Goal: Task Accomplishment & Management: Manage account settings

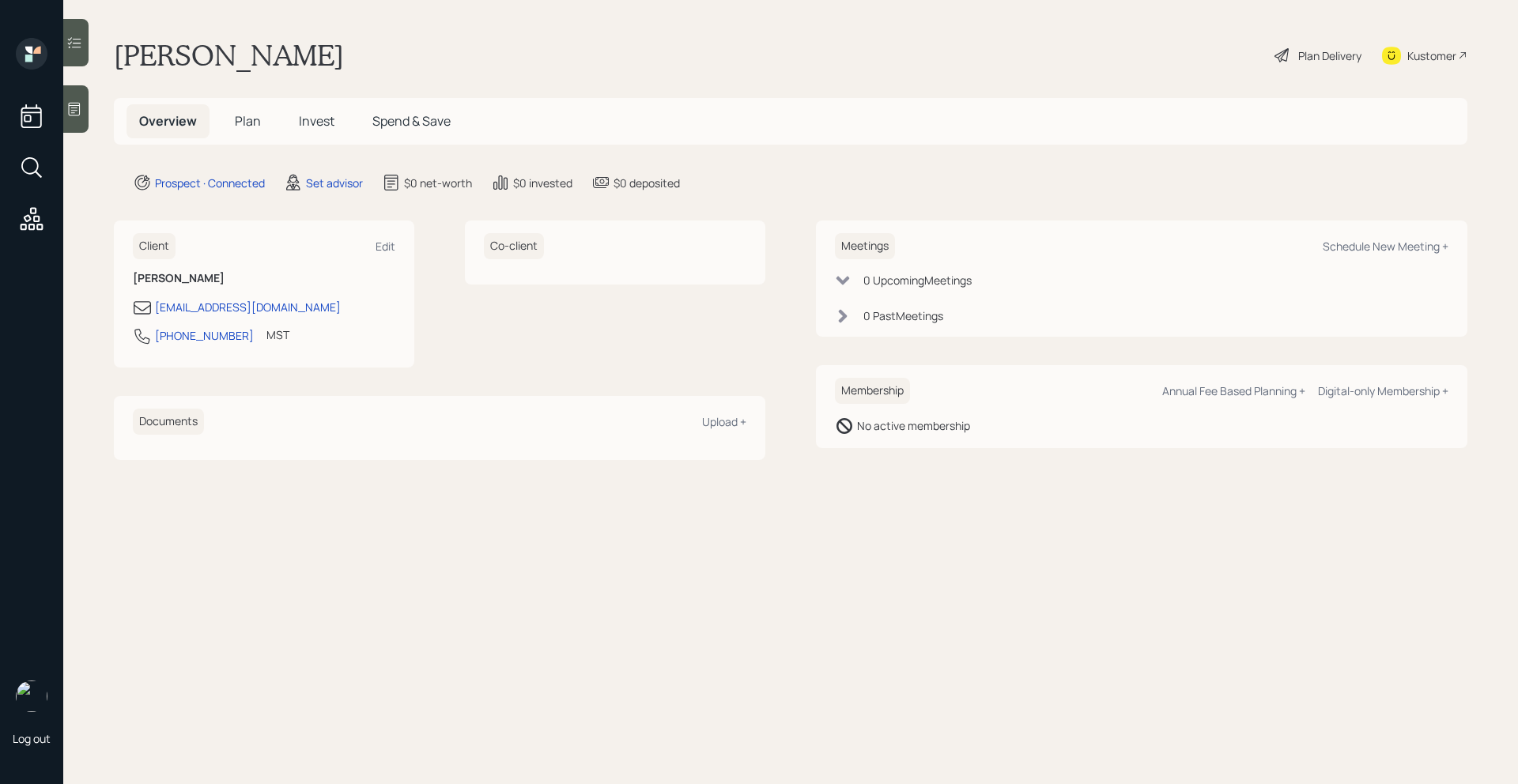
click at [80, 111] on icon at bounding box center [75, 110] width 12 height 14
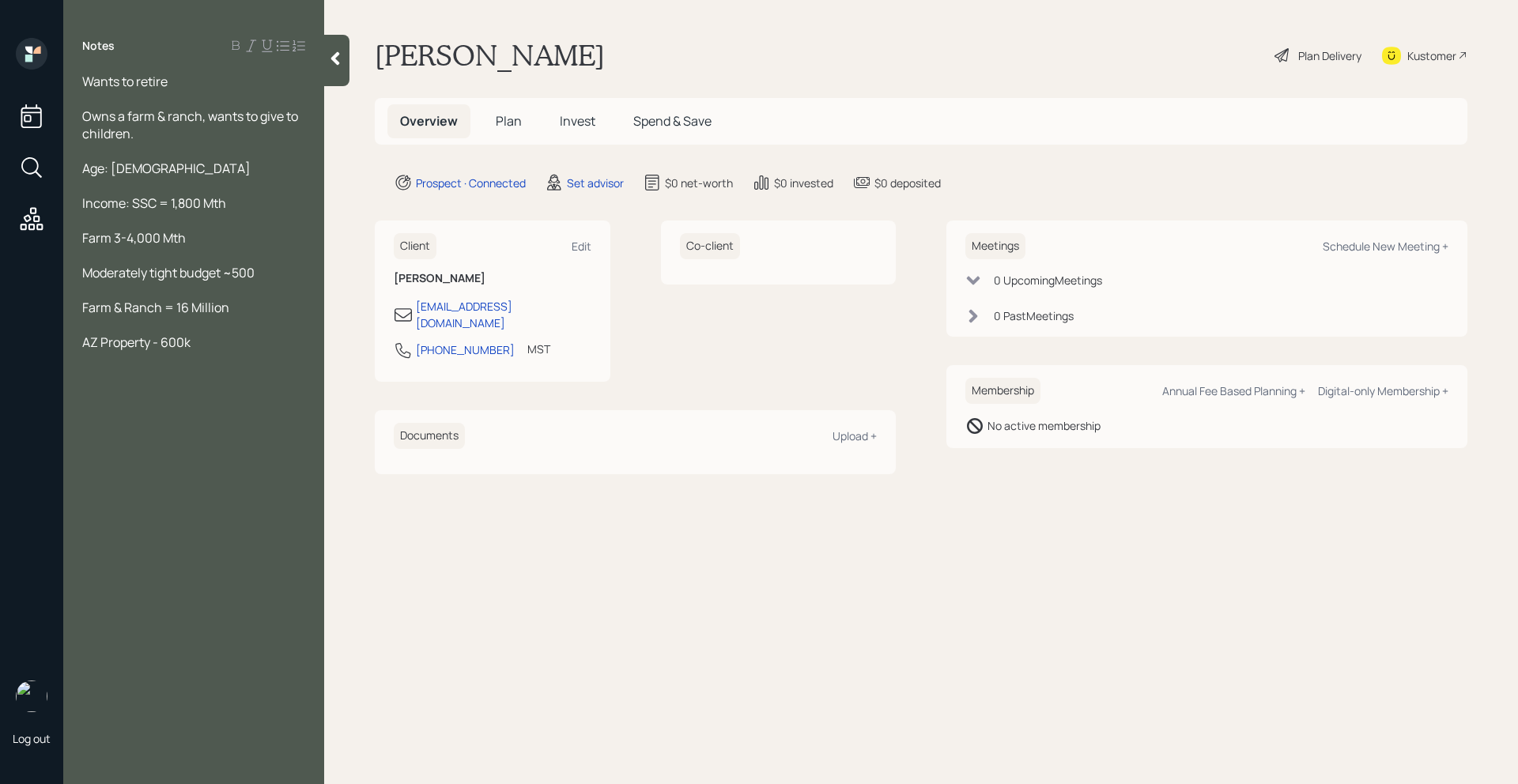
click at [267, 300] on div "Farm & Ranch = 16 Million" at bounding box center [194, 308] width 223 height 17
click at [214, 338] on div "AZ Property - 600k" at bounding box center [194, 343] width 223 height 17
click at [247, 403] on div "Alimony - 60,000 per year" at bounding box center [194, 411] width 223 height 17
click at [1339, 244] on div "Schedule New Meeting +" at bounding box center [1386, 245] width 126 height 15
select select "round-robin"
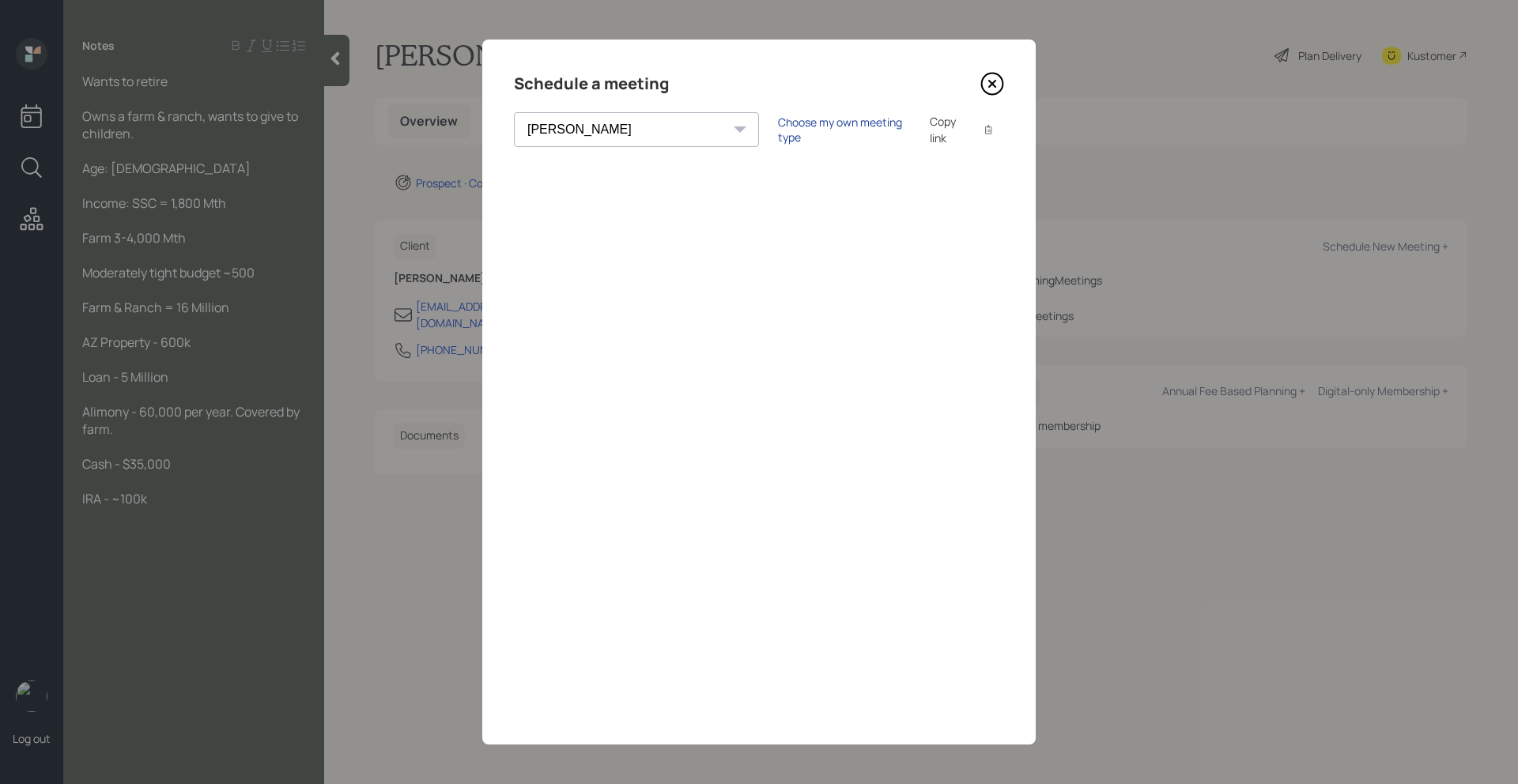
click at [778, 130] on div "Choose my own meeting type" at bounding box center [844, 129] width 133 height 30
click at [990, 83] on icon at bounding box center [992, 83] width 23 height 23
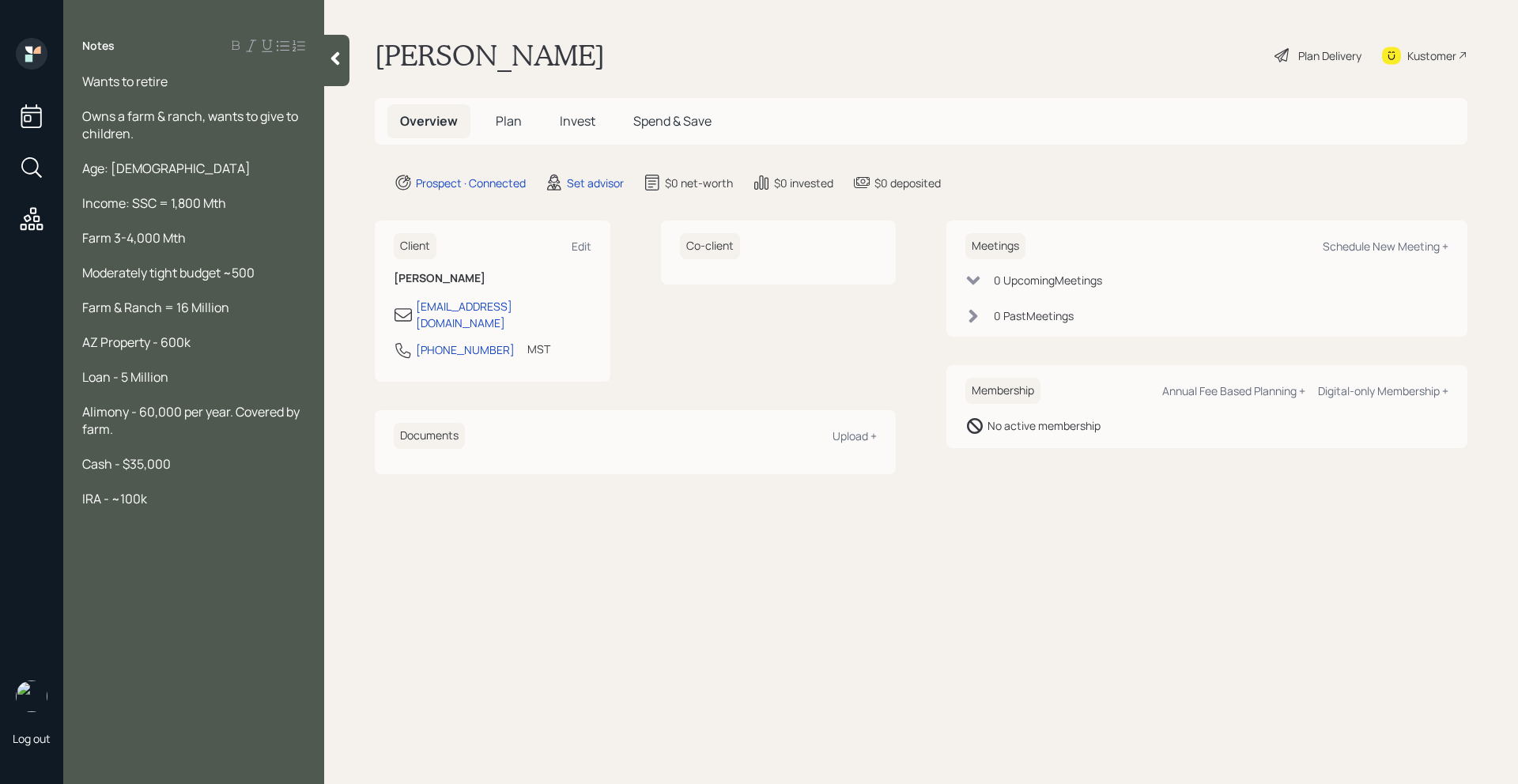
click at [198, 531] on div at bounding box center [194, 534] width 223 height 17
click at [1350, 243] on div "Schedule New Meeting +" at bounding box center [1386, 245] width 126 height 15
select select "round-robin"
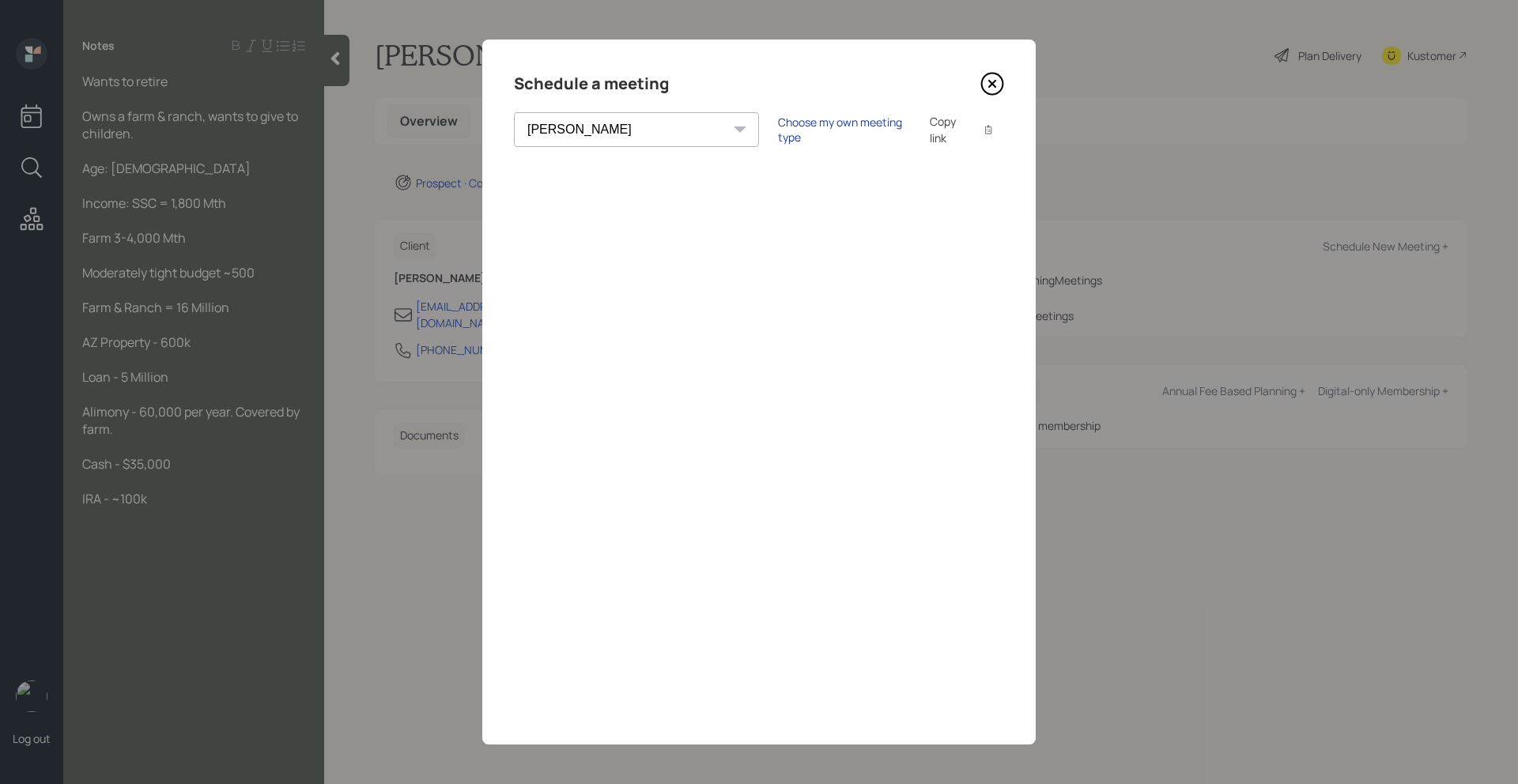
click at [778, 130] on div "Choose my own meeting type" at bounding box center [844, 129] width 133 height 30
click at [999, 81] on icon at bounding box center [992, 83] width 23 height 23
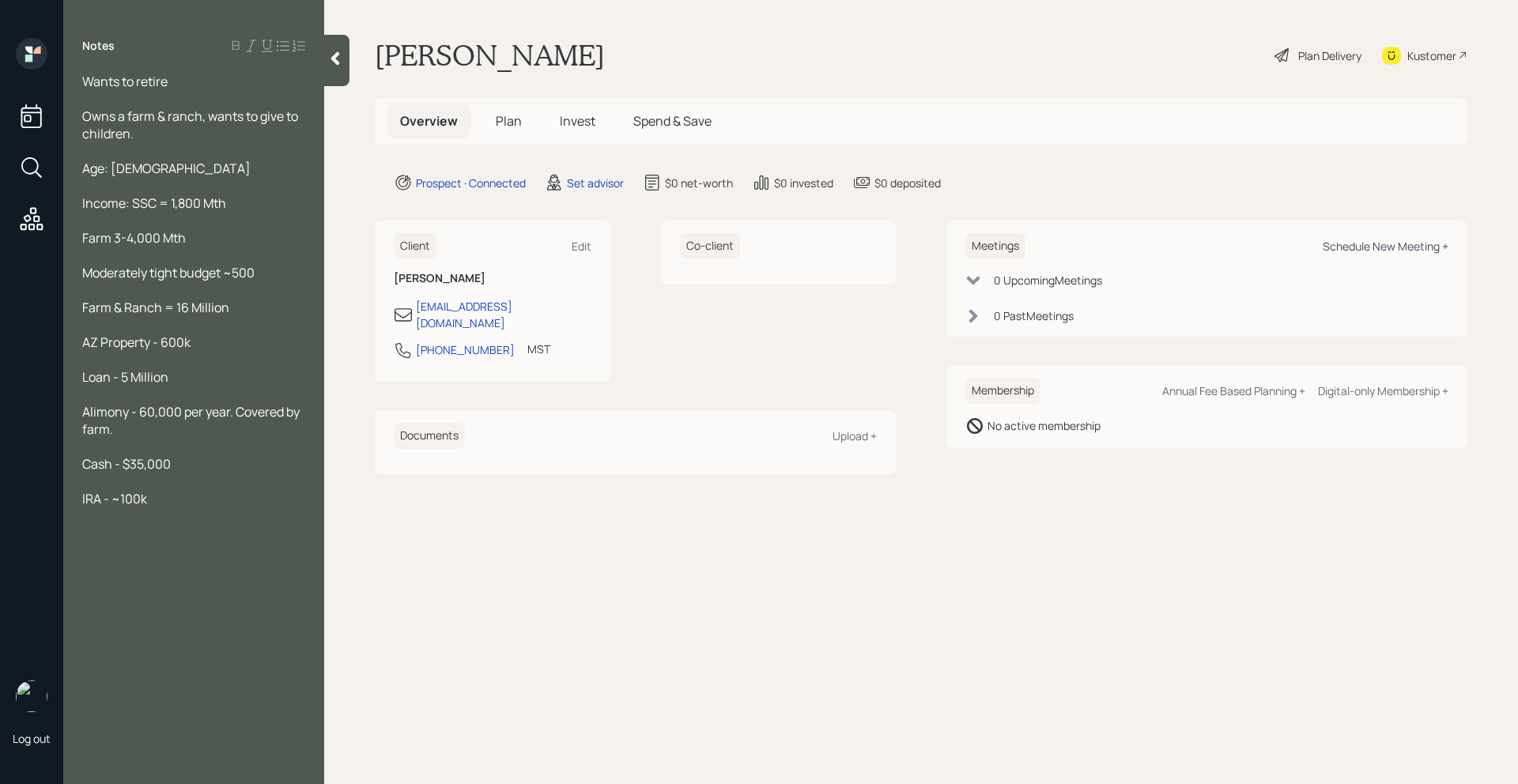
click at [1367, 245] on div "Schedule New Meeting +" at bounding box center [1386, 245] width 126 height 15
select select "round-robin"
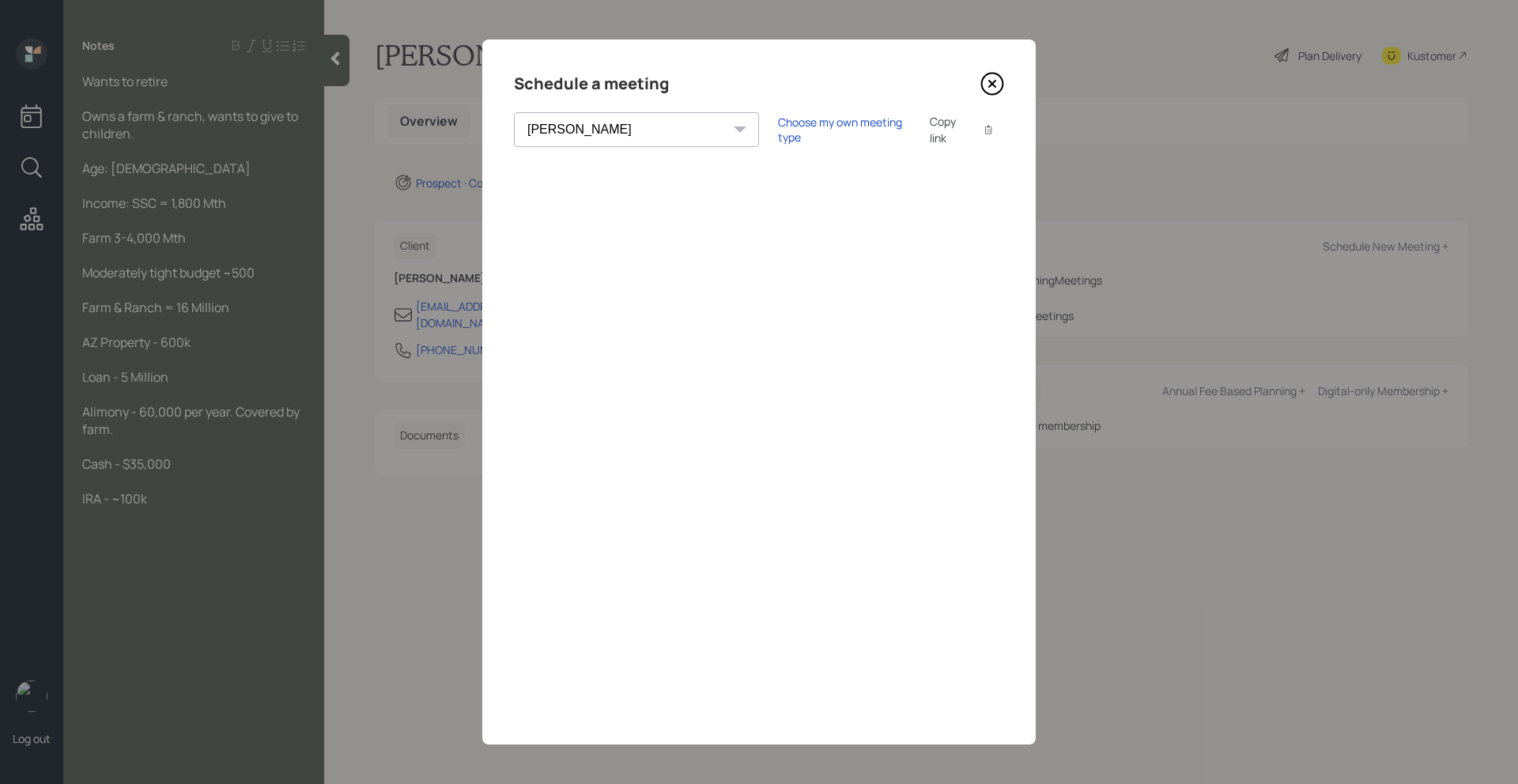
click at [778, 143] on div "Choose my own meeting type Copy link Copy text" at bounding box center [891, 129] width 226 height 33
click at [778, 130] on div "Choose my own meeting type" at bounding box center [844, 129] width 133 height 30
click at [991, 91] on icon at bounding box center [992, 83] width 23 height 23
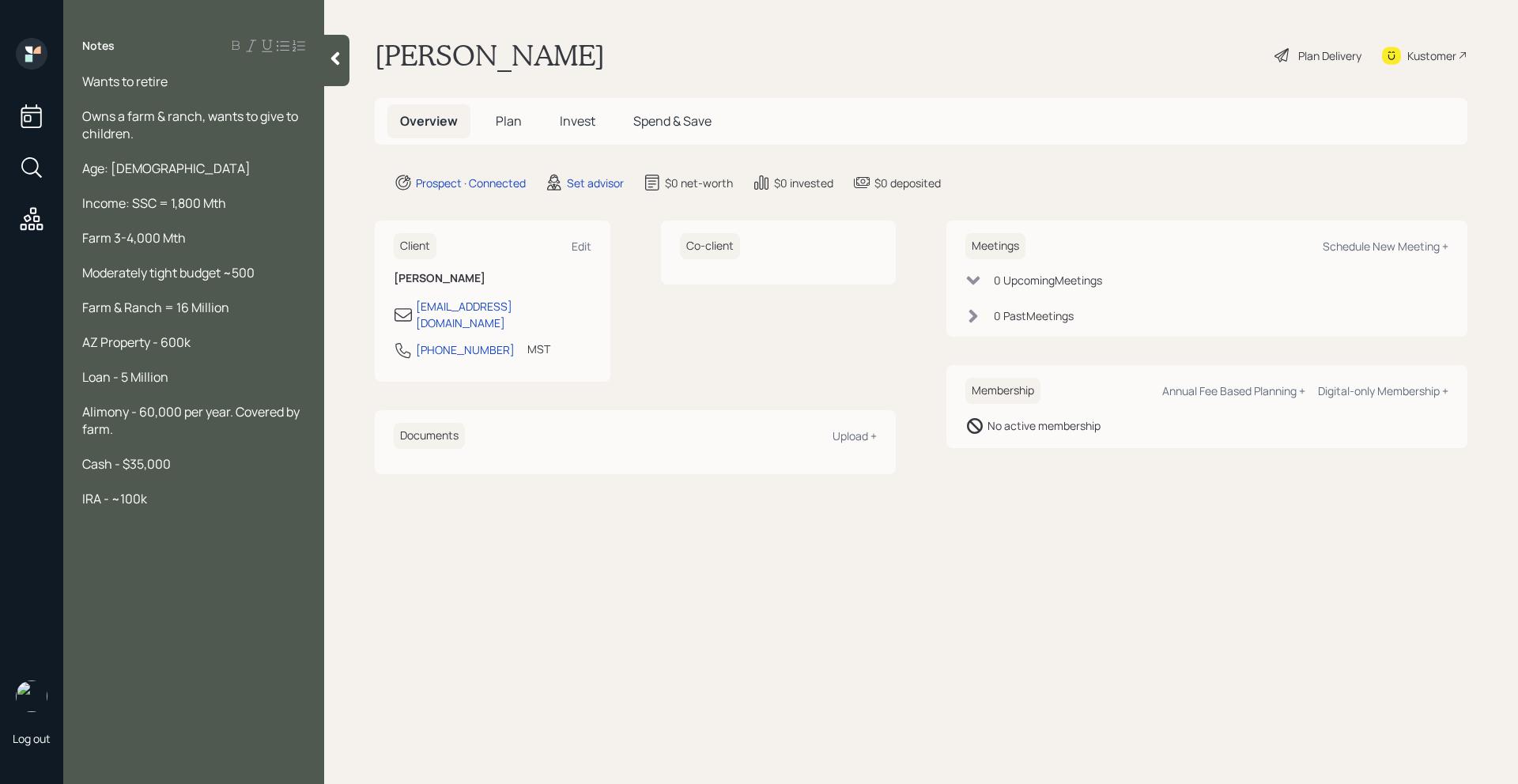
click at [331, 61] on icon at bounding box center [335, 58] width 16 height 16
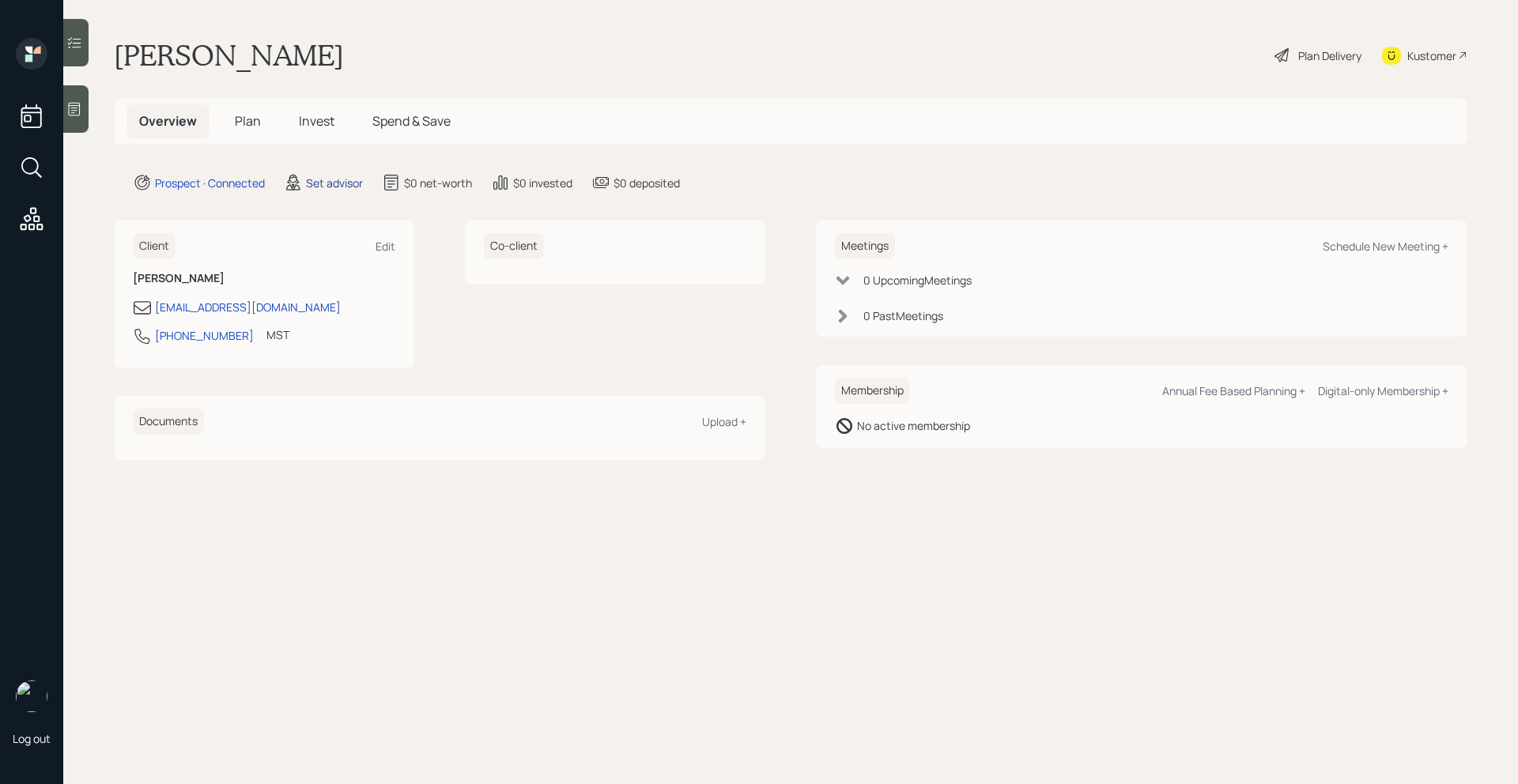
click at [346, 188] on div "Set advisor" at bounding box center [334, 182] width 57 height 16
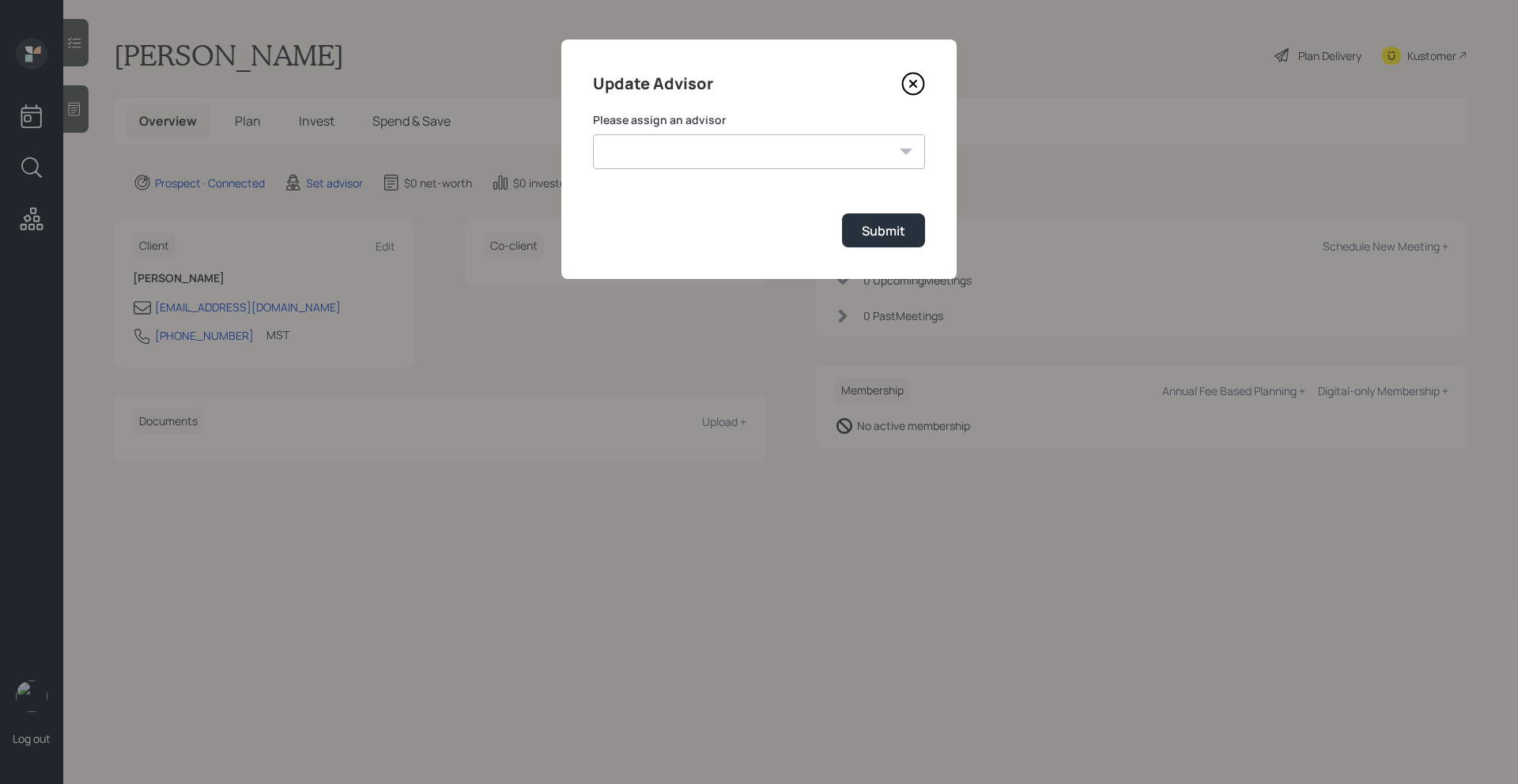
click at [672, 154] on select "Jonah Coleman Tyler End James DiStasi Treva Nostdahl Eric Schwartz Aleksandra S…" at bounding box center [759, 151] width 332 height 35
select select "ef6b64e1-8f62-4a74-b865-a7df4b35b836"
click at [593, 134] on select "Jonah Coleman Tyler End James DiStasi Treva Nostdahl Eric Schwartz Aleksandra S…" at bounding box center [759, 151] width 332 height 35
click at [908, 90] on icon at bounding box center [913, 83] width 23 height 23
